Goal: Task Accomplishment & Management: Use online tool/utility

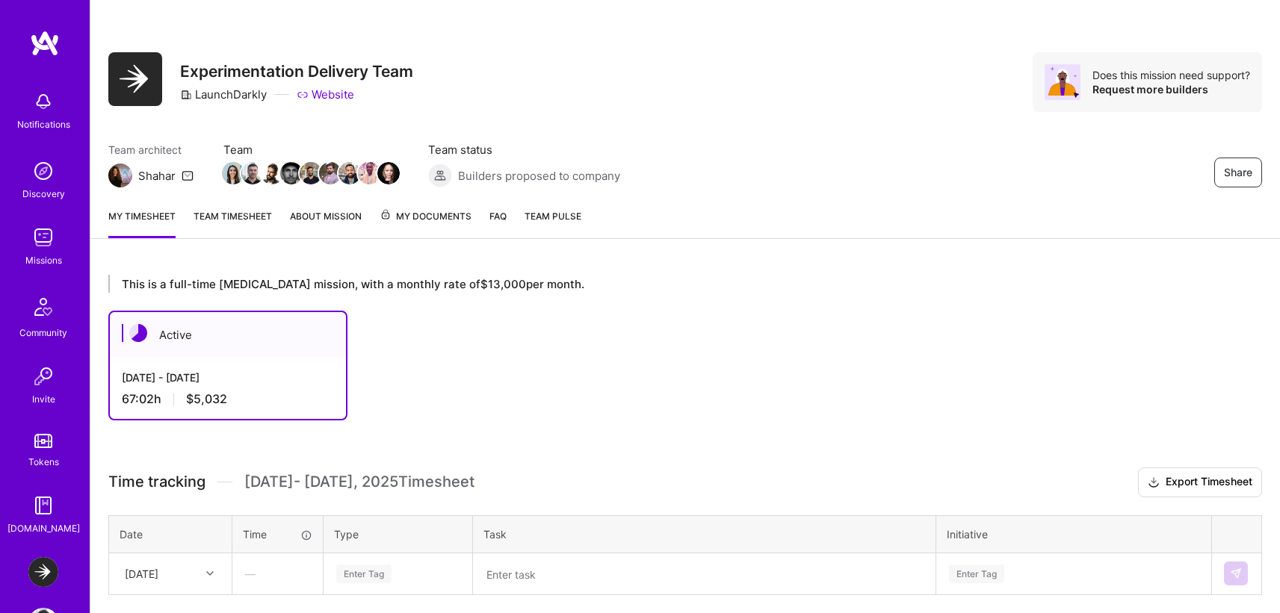
scroll to position [378, 0]
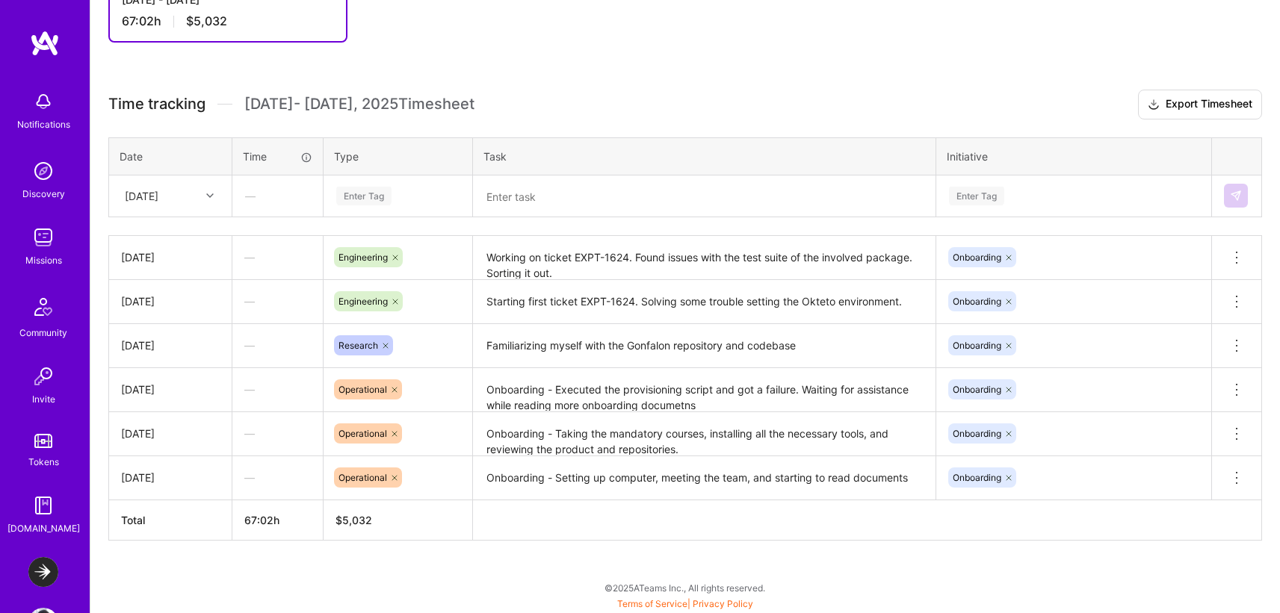
click at [415, 46] on div "This is a full-time retainer mission, with a monthly rate of $13,000 per month.…" at bounding box center [684, 246] width 1189 height 735
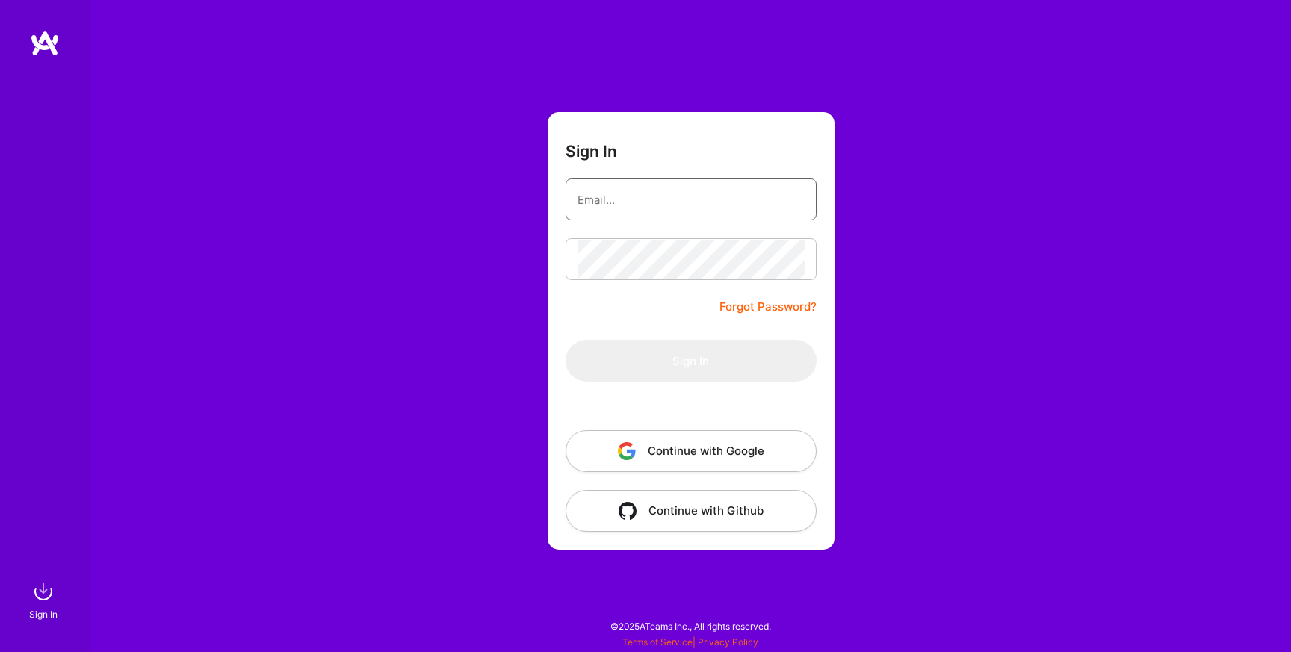
click at [734, 200] on input "email" at bounding box center [690, 200] width 227 height 38
click at [0, 645] on com-1password-button at bounding box center [0, 645] width 0 height 0
type input "[EMAIL_ADDRESS][DOMAIN_NAME]"
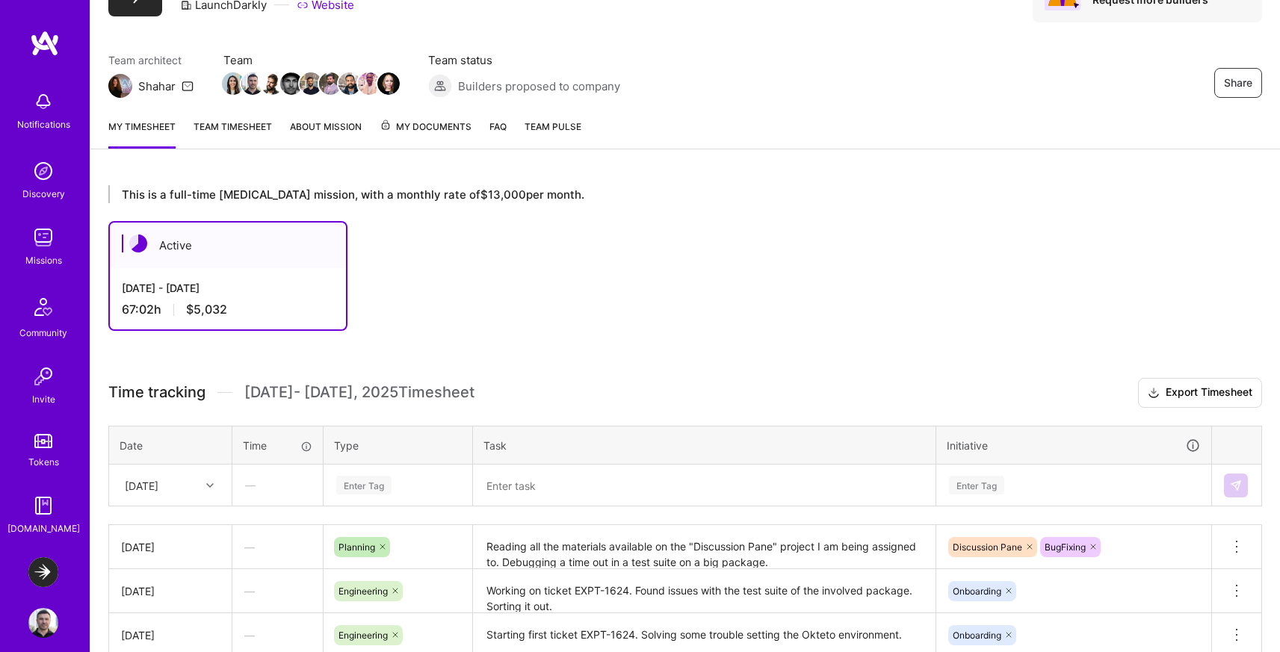
scroll to position [89, 0]
